Goal: Information Seeking & Learning: Learn about a topic

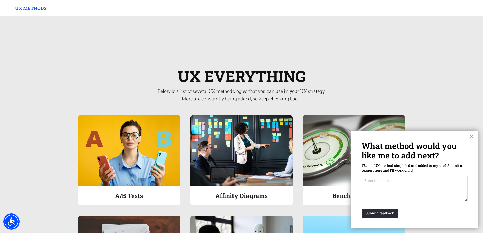
click at [474, 134] on button "×" at bounding box center [472, 136] width 5 height 8
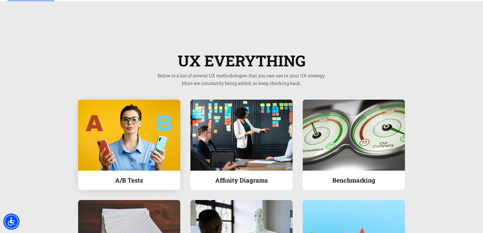
scroll to position [76, 0]
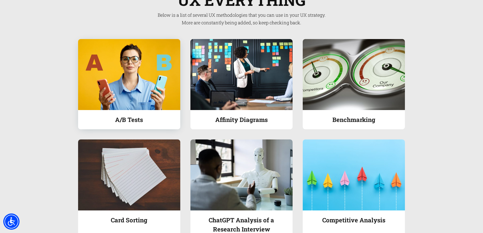
click at [136, 93] on link at bounding box center [129, 84] width 102 height 90
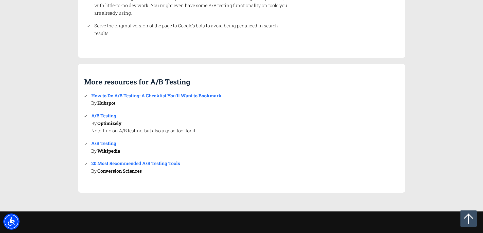
scroll to position [1193, 0]
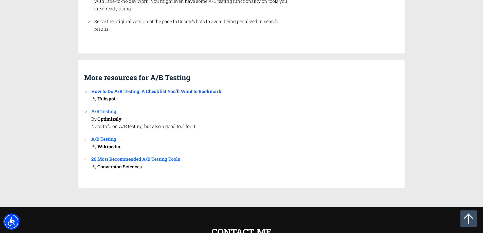
click at [126, 93] on link "How to Do A/B Testing: A Checklist You’ll Want to Bookmark" at bounding box center [156, 91] width 130 height 6
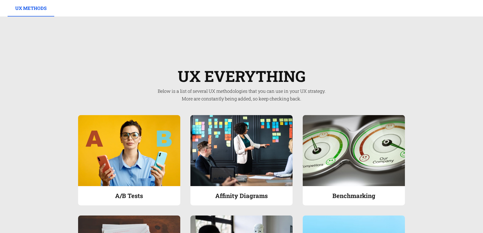
scroll to position [75, 0]
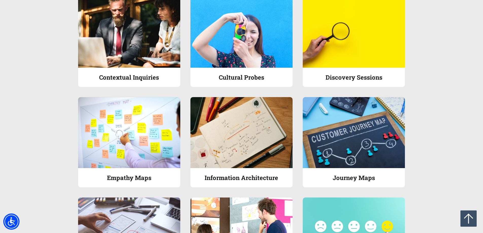
scroll to position [405, 0]
